Goal: Navigation & Orientation: Find specific page/section

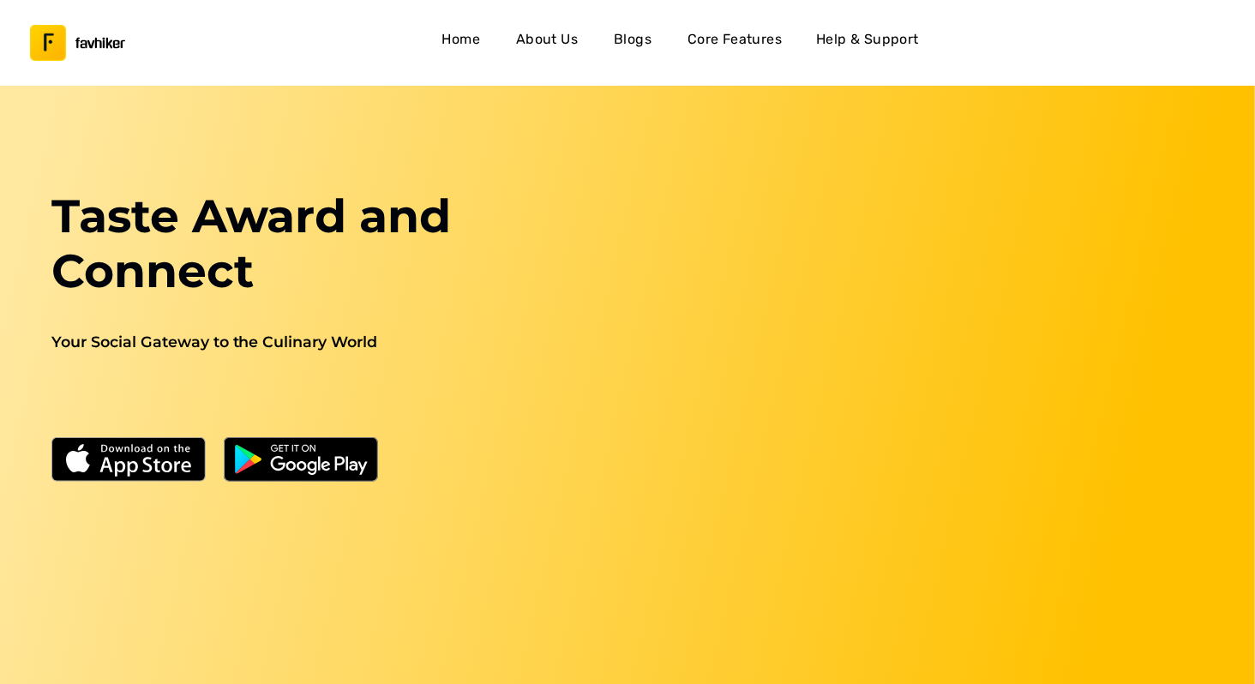
click at [556, 50] on h4 "About Us" at bounding box center [547, 39] width 62 height 22
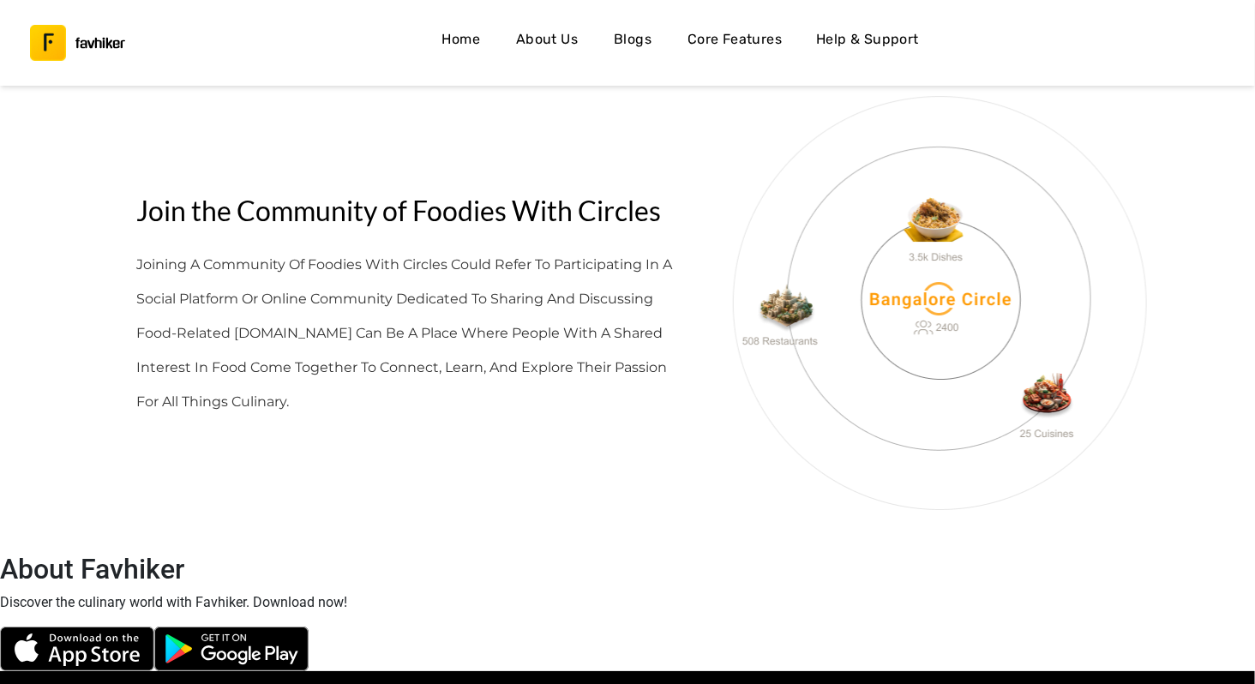
scroll to position [4852, 0]
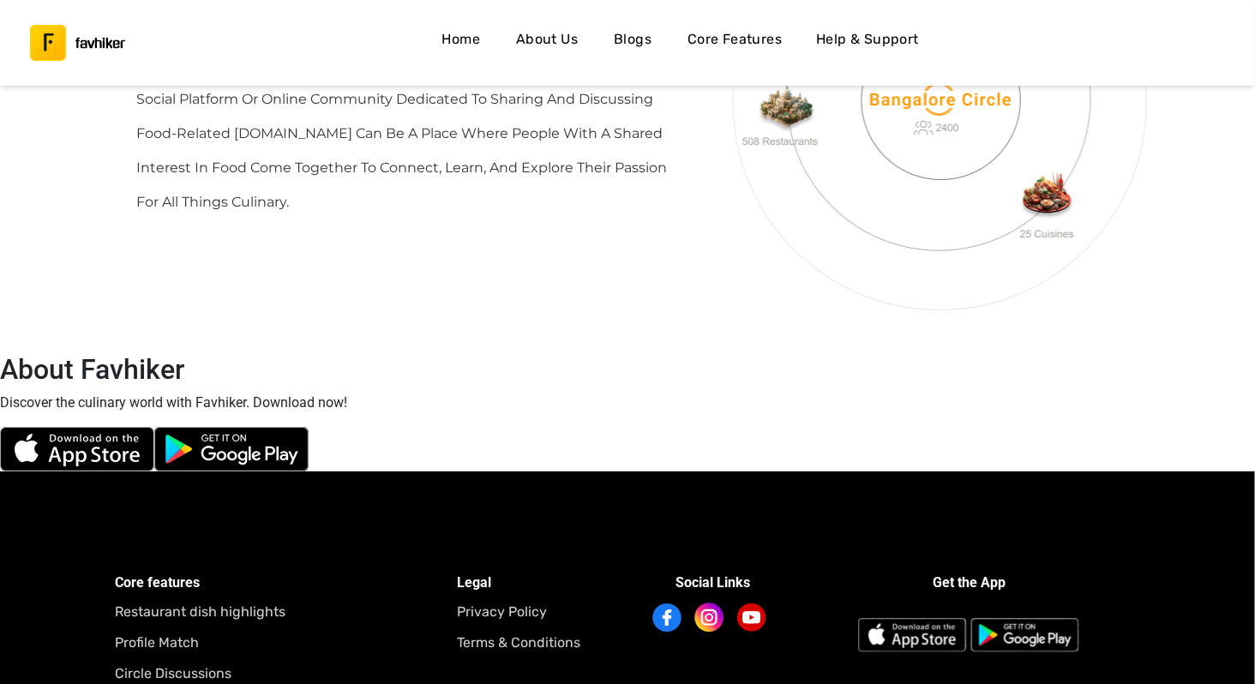
click at [616, 33] on h4 "Blogs" at bounding box center [633, 39] width 38 height 22
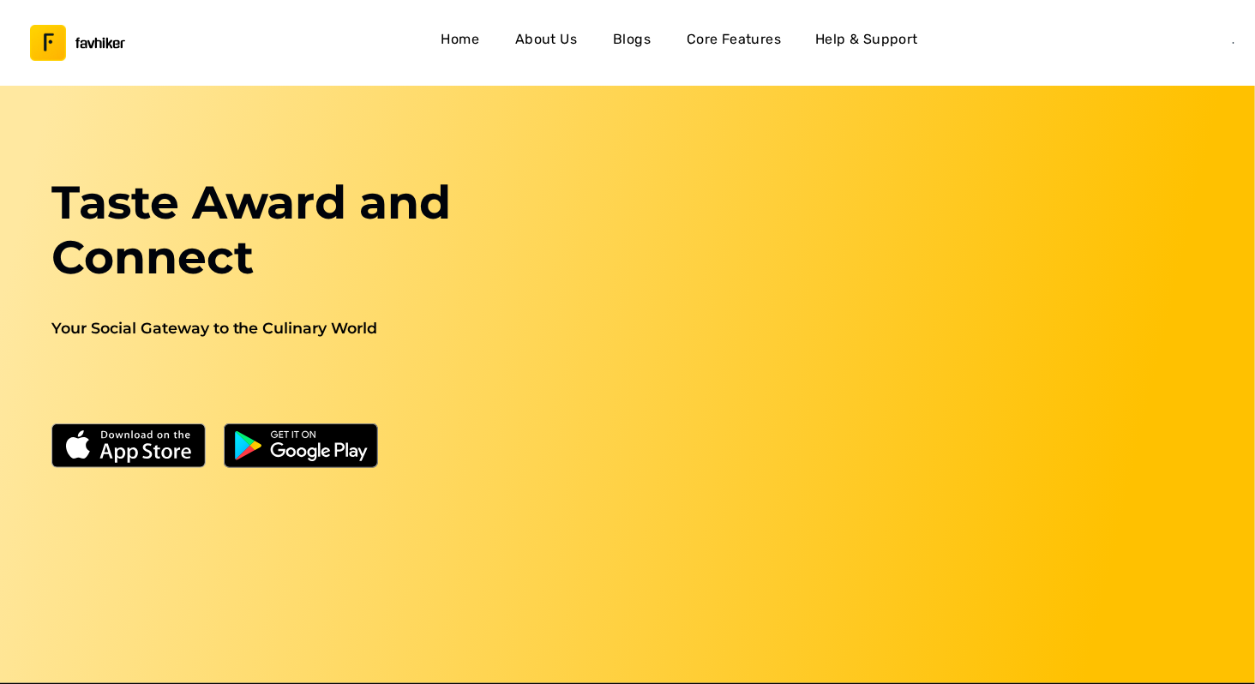
scroll to position [0, 0]
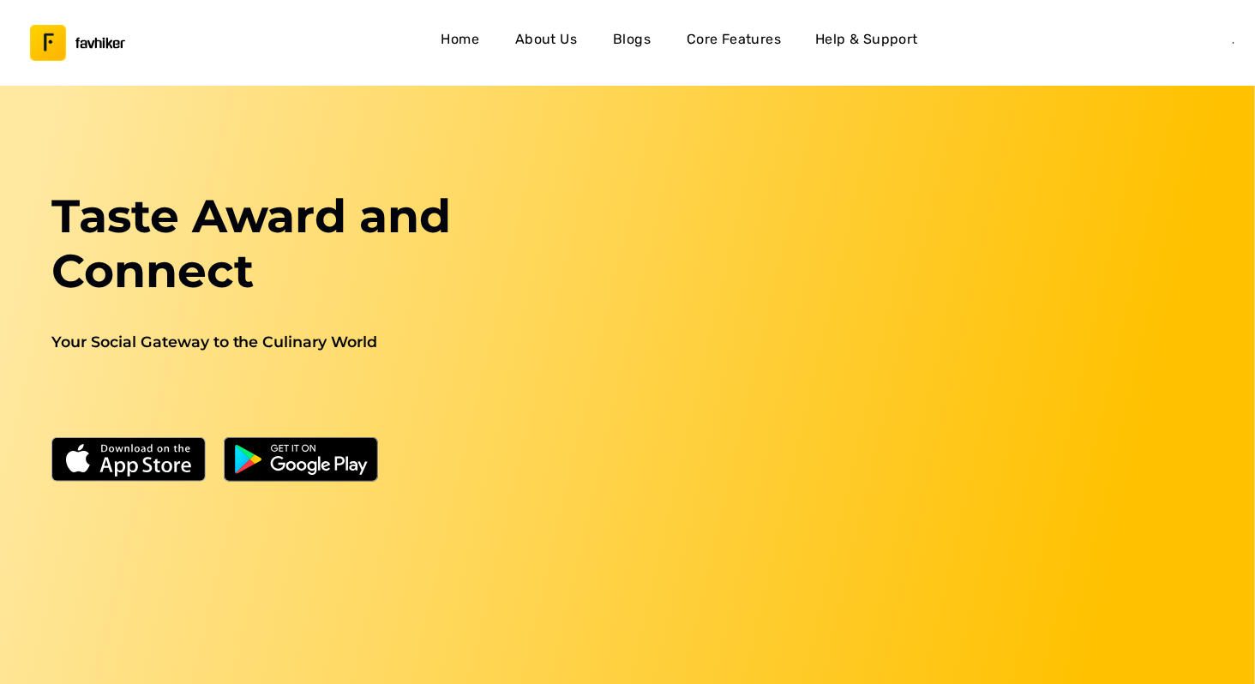
click at [538, 29] on h4 "About Us" at bounding box center [546, 39] width 62 height 22
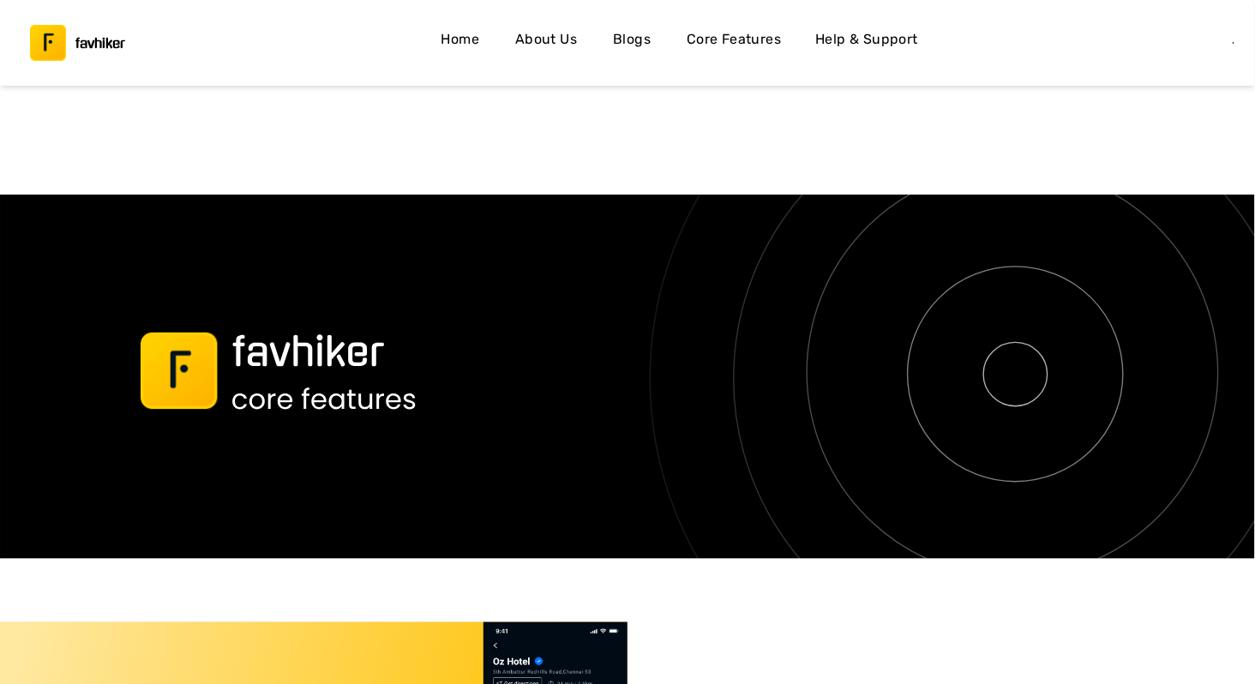
click at [472, 33] on h4 "Home" at bounding box center [461, 39] width 39 height 22
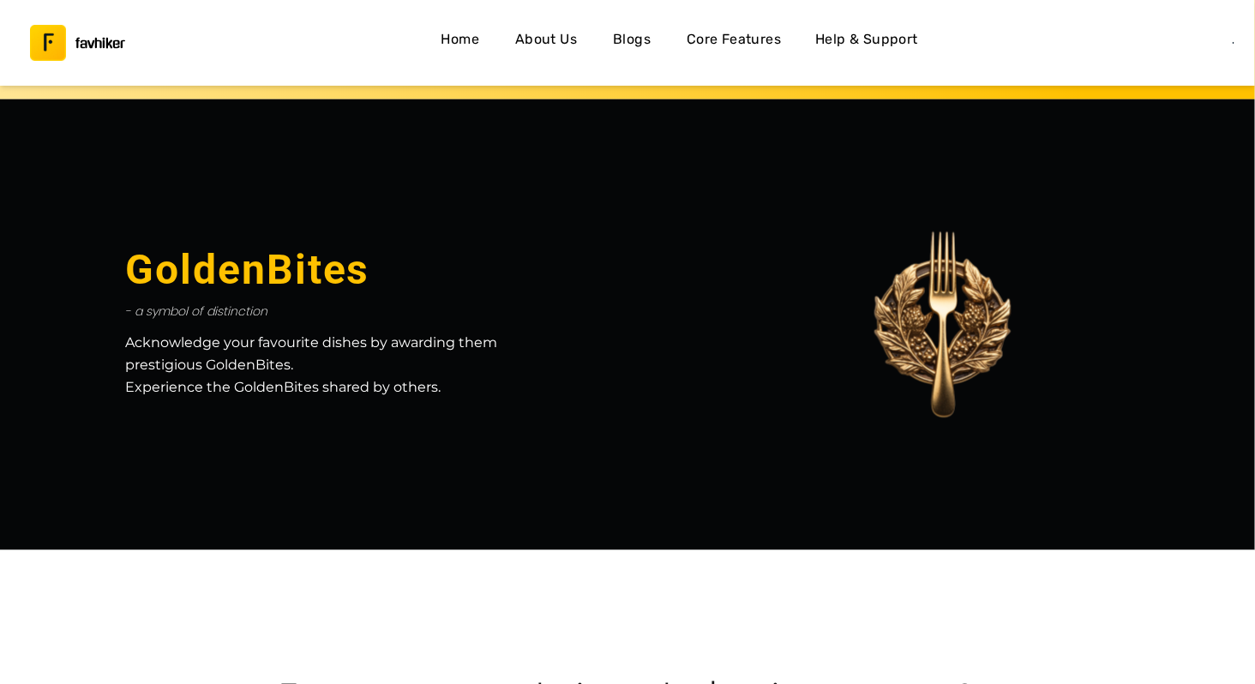
scroll to position [460, 0]
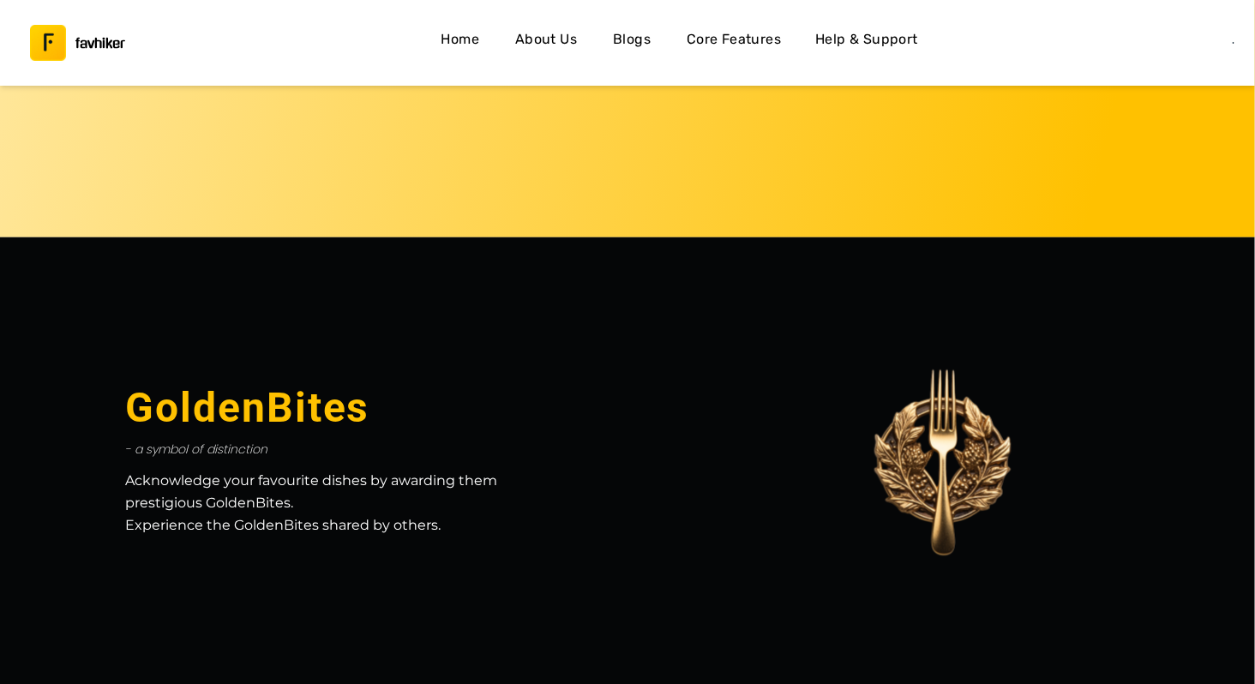
click at [644, 37] on h4 "Blogs" at bounding box center [632, 39] width 38 height 22
